Goal: Task Accomplishment & Management: Manage account settings

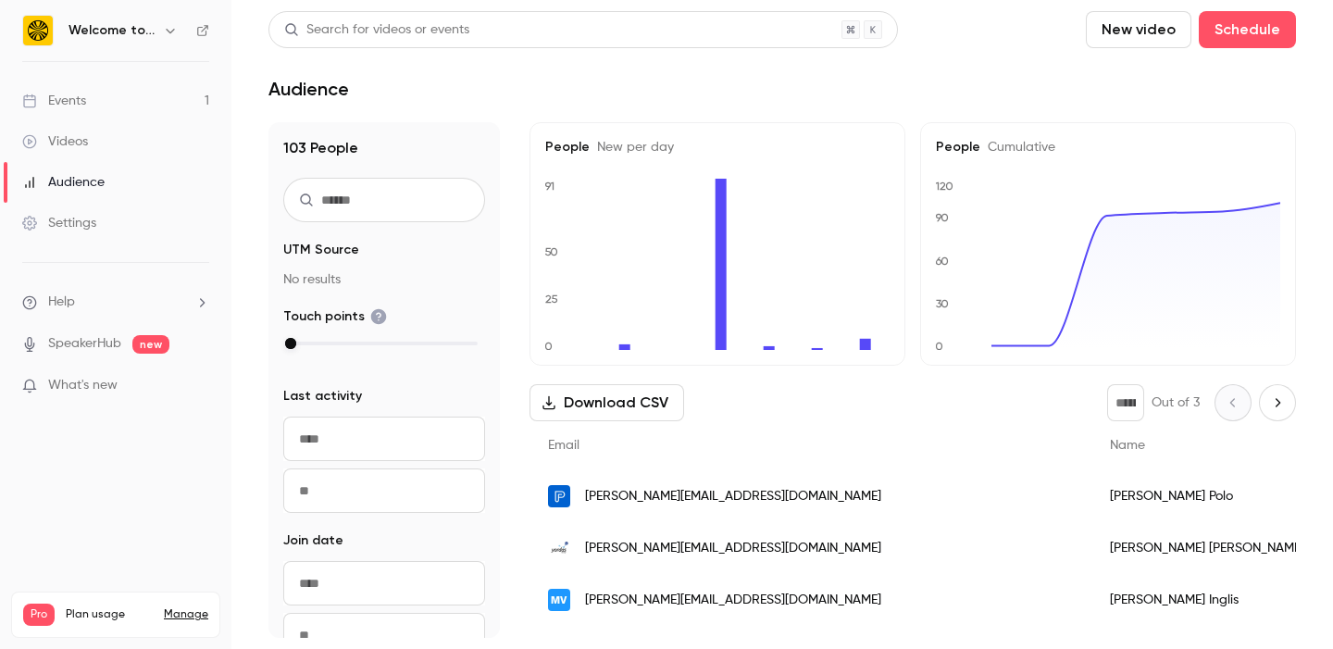
click at [109, 106] on link "Events 1" at bounding box center [115, 101] width 231 height 41
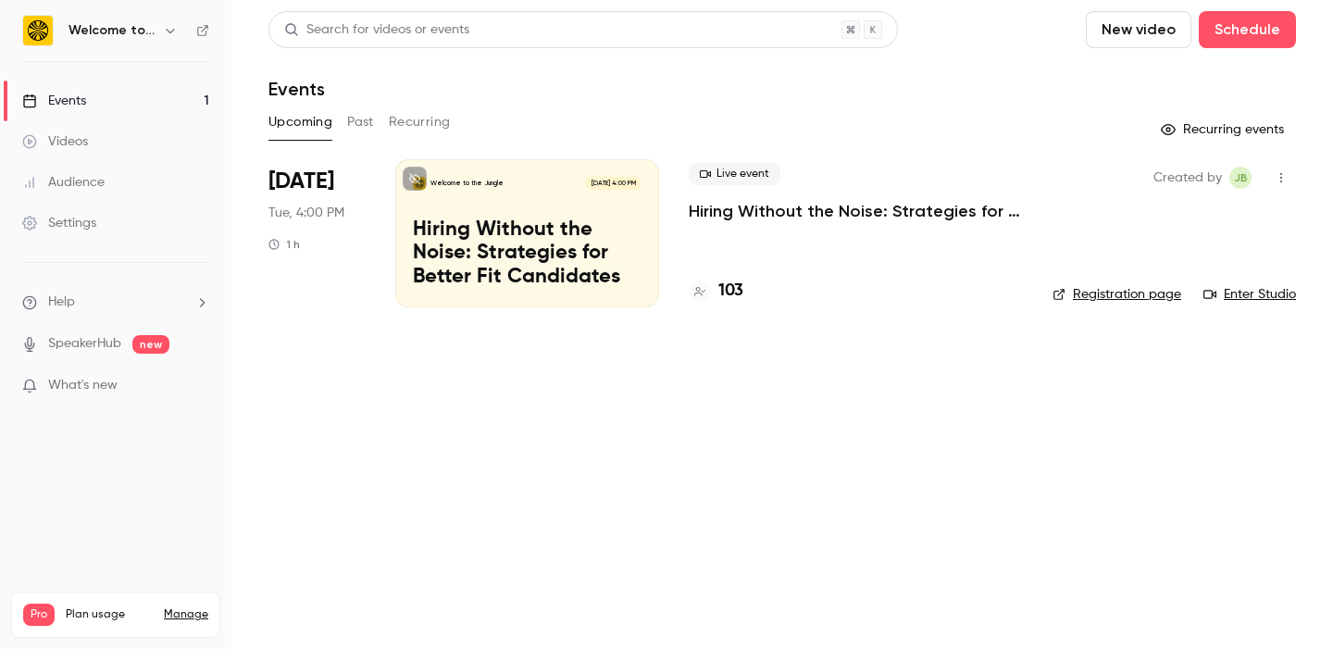
click at [513, 222] on p "Hiring Without the Noise: Strategies for Better Fit Candidates" at bounding box center [527, 253] width 229 height 71
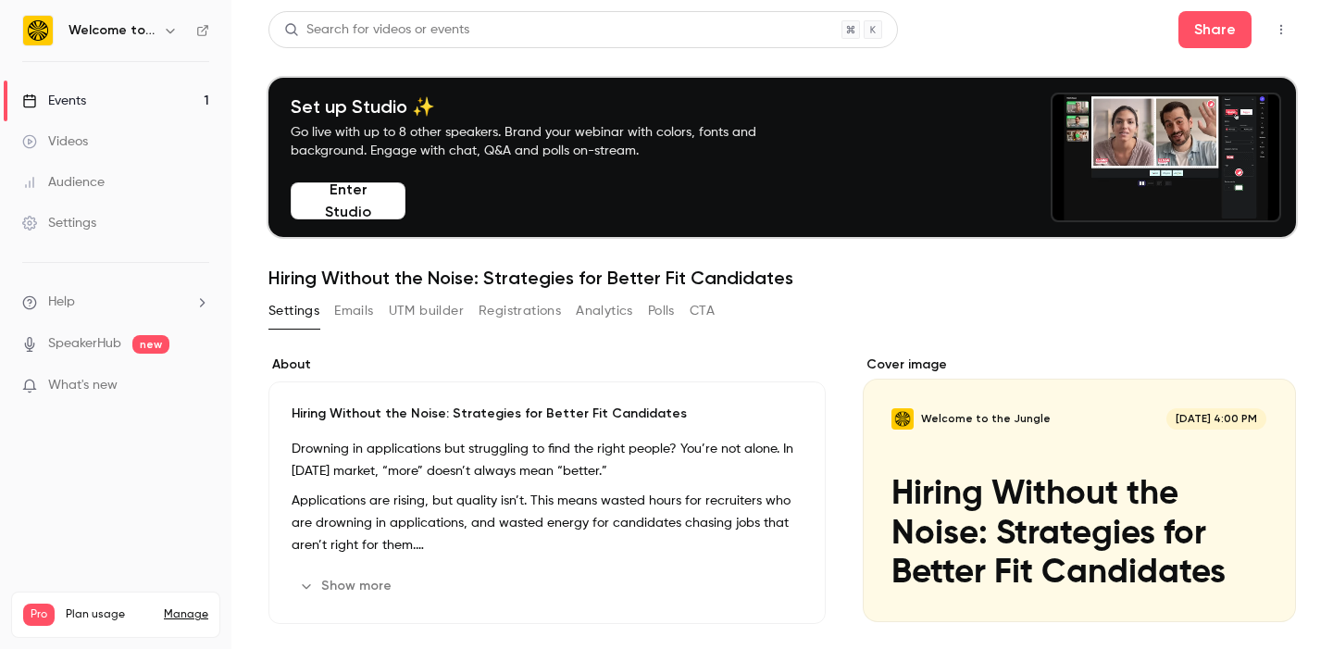
click at [366, 305] on button "Emails" at bounding box center [353, 311] width 39 height 30
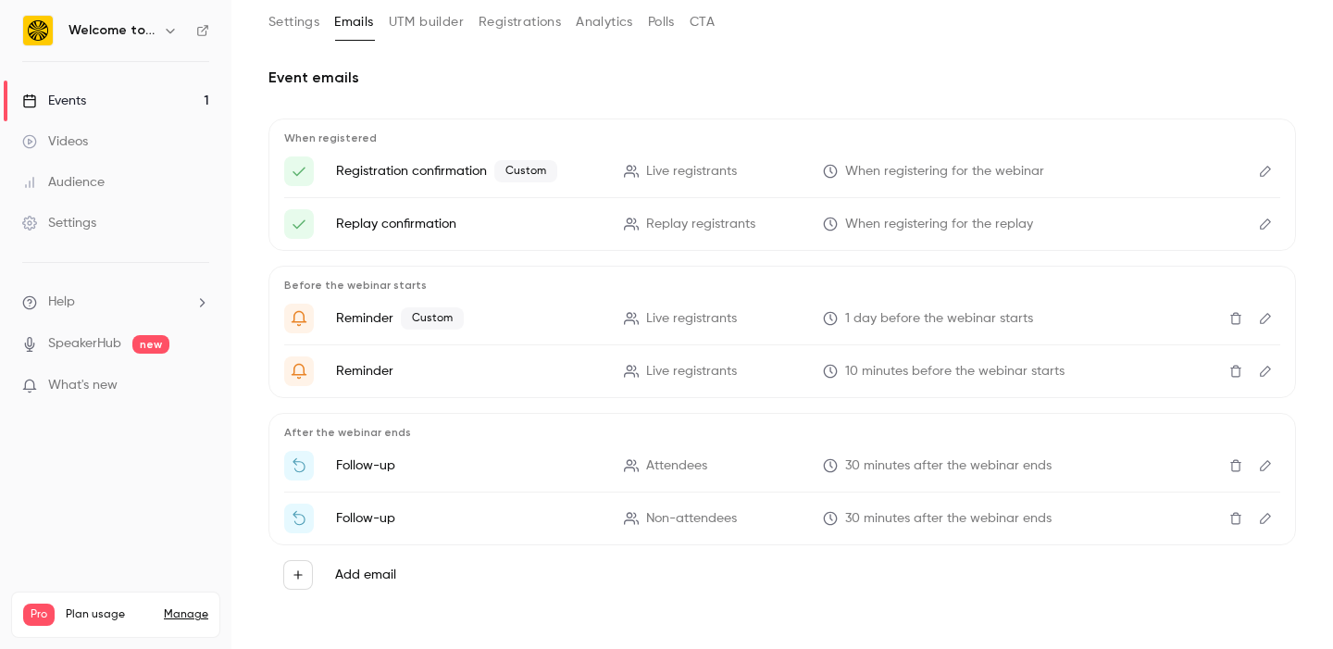
scroll to position [292, 0]
